Goal: Communication & Community: Answer question/provide support

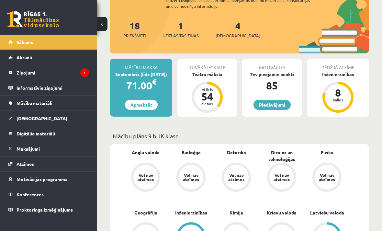
scroll to position [66, 0]
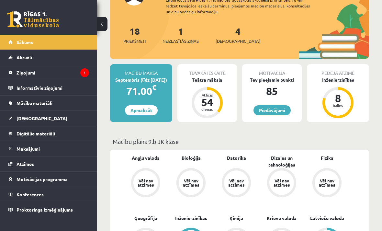
click at [40, 76] on legend "Ziņojumi 1" at bounding box center [53, 72] width 73 height 15
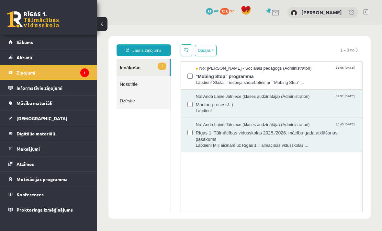
click at [307, 70] on span "No: [PERSON_NAME] - Sociālais pedagogs (Administratori)" at bounding box center [254, 68] width 116 height 6
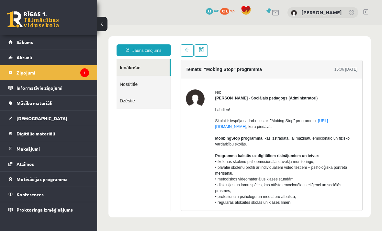
click at [29, 192] on span "Konferences" at bounding box center [30, 194] width 27 height 6
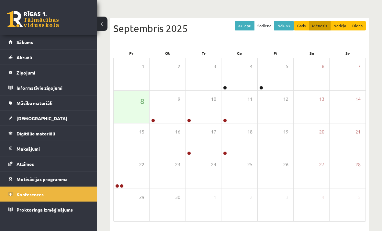
scroll to position [58, 0]
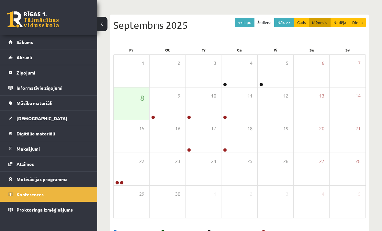
click at [137, 102] on div "8" at bounding box center [132, 103] width 36 height 32
click at [136, 100] on div "8" at bounding box center [132, 103] width 36 height 32
click at [169, 125] on icon at bounding box center [169, 124] width 4 height 4
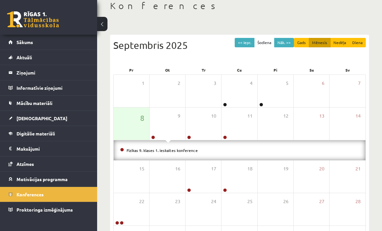
scroll to position [0, 0]
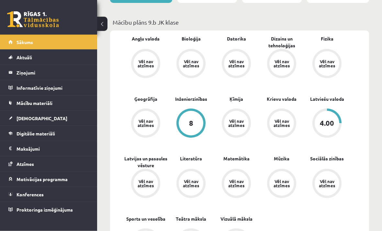
scroll to position [185, 0]
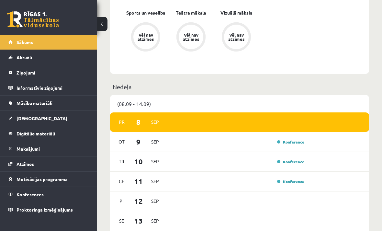
click at [325, 144] on div "Ot 9 Sep Konference" at bounding box center [239, 142] width 259 height 20
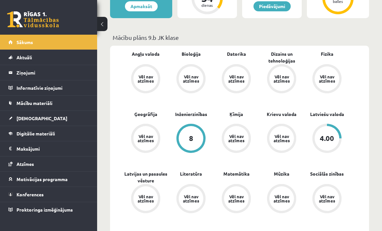
scroll to position [169, 0]
